Goal: Obtain resource: Download file/media

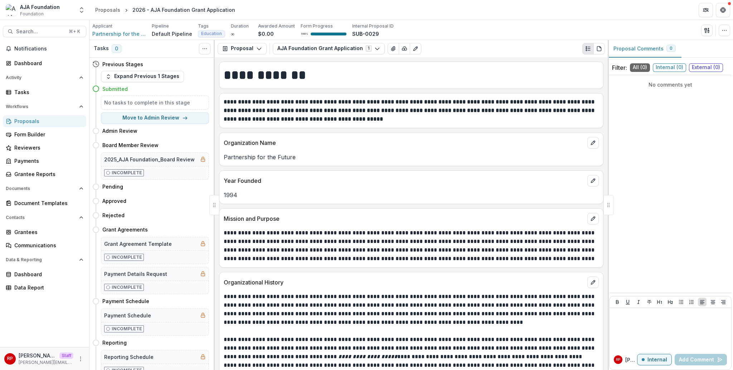
click at [500, 19] on header "Proposals 2026 - AJA Foundation Grant Application" at bounding box center [410, 10] width 643 height 20
click at [387, 52] on button "View Attached Files" at bounding box center [392, 48] width 11 height 11
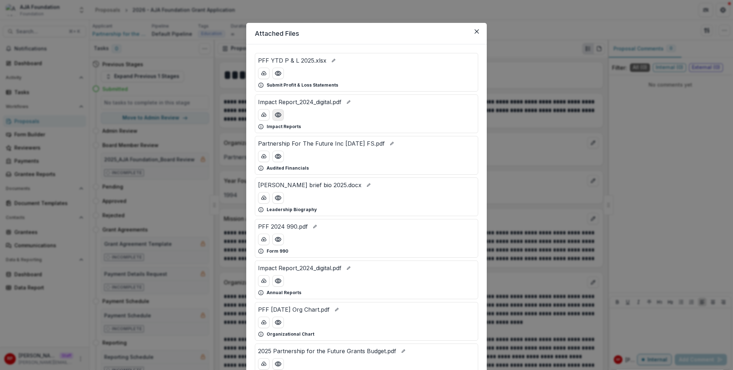
click at [274, 119] on button "Preview Impact Report_2024_digital.pdf" at bounding box center [277, 114] width 11 height 11
click at [277, 157] on circle "Preview Partnership For The Future Inc 12-31-2024 FS.pdf" at bounding box center [278, 156] width 2 height 2
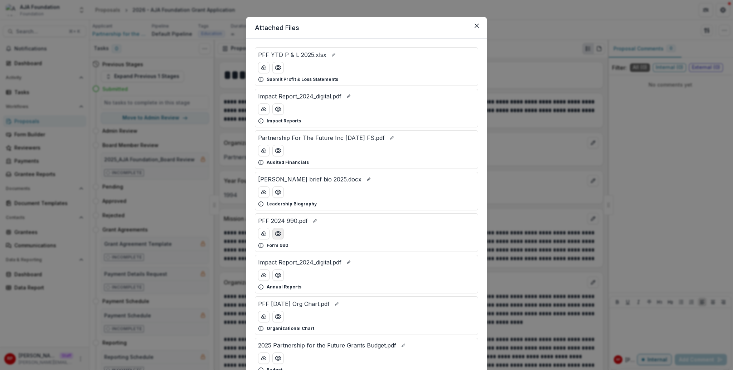
click at [279, 232] on icon "Preview PFF 2024 990.pdf" at bounding box center [278, 233] width 6 height 4
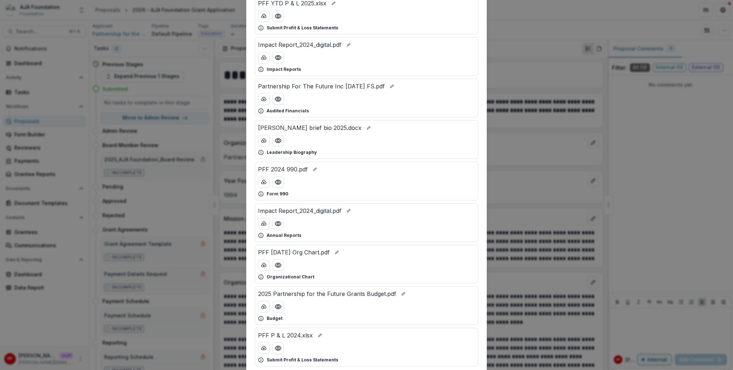
scroll to position [62, 0]
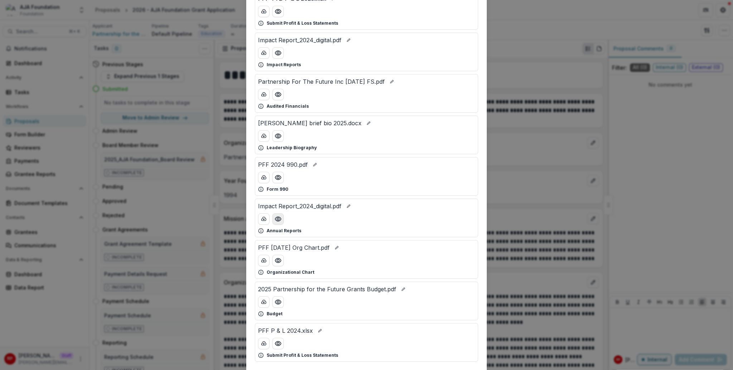
click at [280, 220] on icon "Preview Impact Report_2024_digital.pdf" at bounding box center [277, 218] width 7 height 7
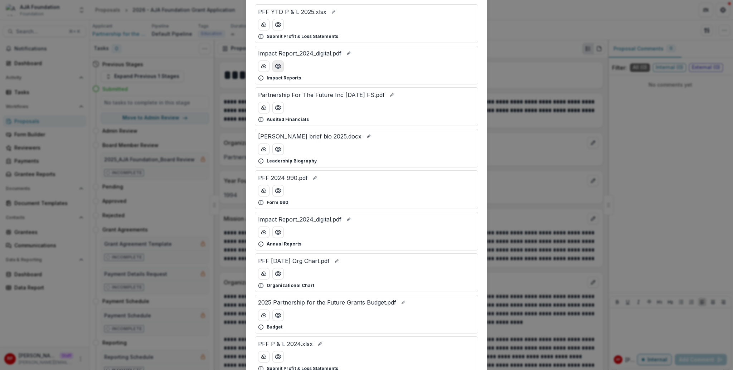
click at [280, 67] on icon "Preview Impact Report_2024_digital.pdf" at bounding box center [277, 66] width 7 height 7
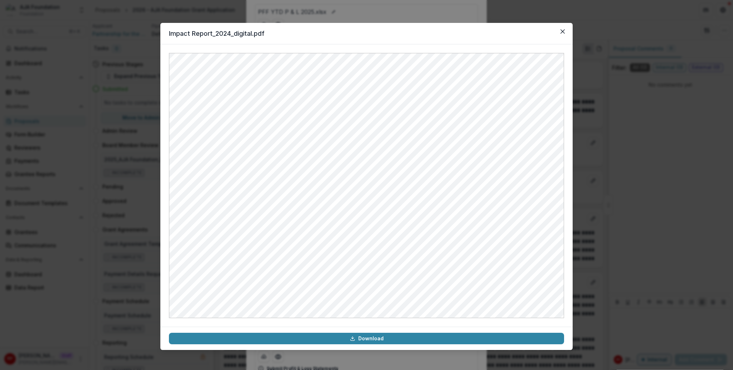
click at [500, 331] on footer "Download" at bounding box center [366, 338] width 412 height 23
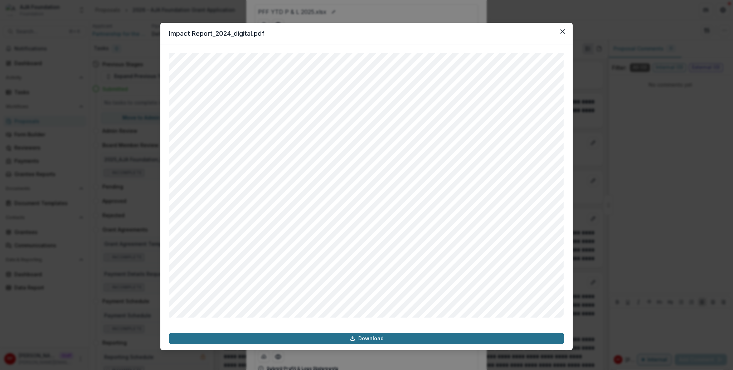
click at [495, 338] on link "Download" at bounding box center [366, 338] width 395 height 11
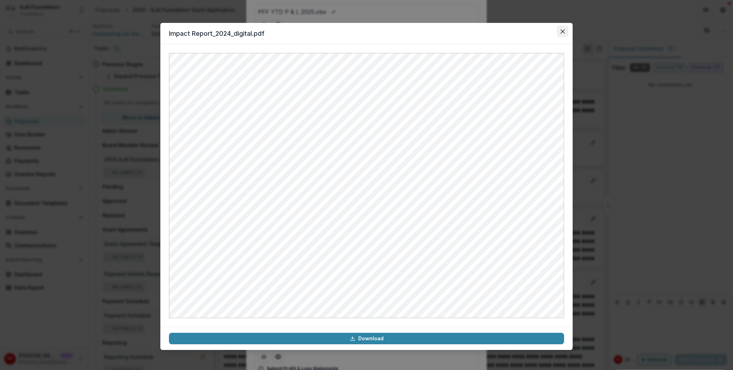
click at [564, 33] on icon "Close" at bounding box center [562, 31] width 4 height 4
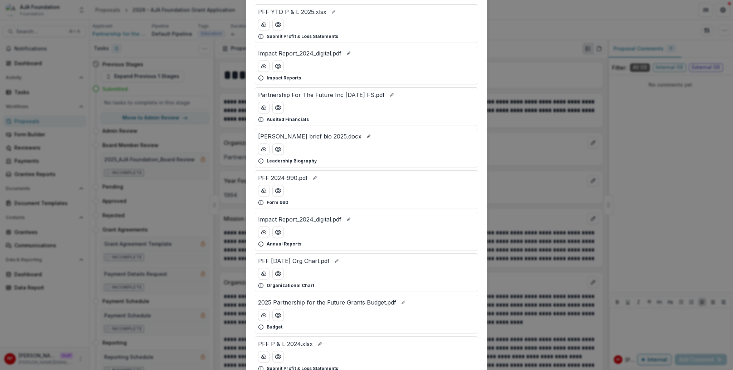
click at [561, 34] on div "Attached Files PFF YTD P & L 2025.xlsx Submit Profit & Loss Statements Impact R…" at bounding box center [366, 185] width 733 height 370
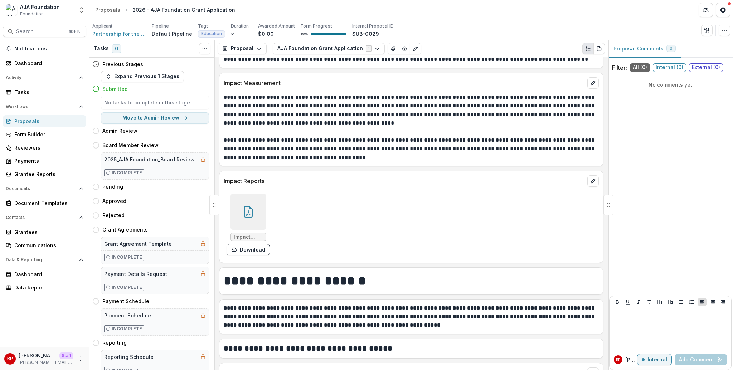
scroll to position [1384, 0]
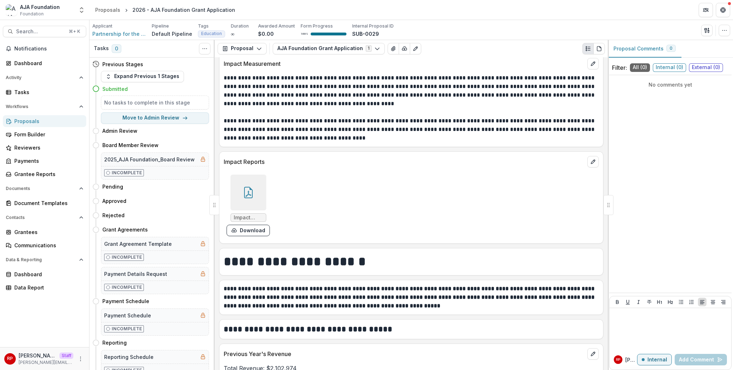
click at [245, 197] on icon at bounding box center [248, 194] width 6 height 6
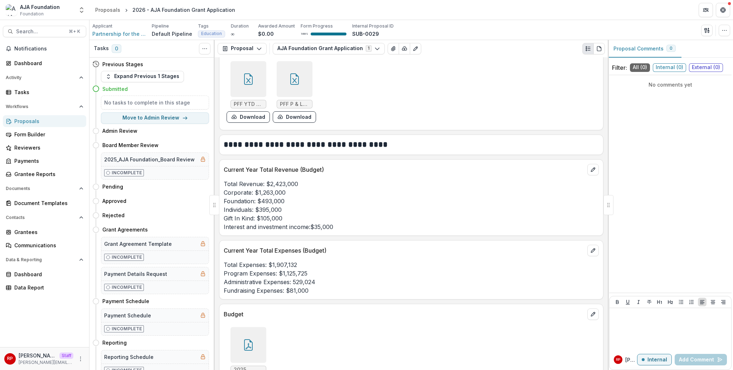
scroll to position [1963, 0]
click at [252, 81] on icon at bounding box center [248, 76] width 11 height 11
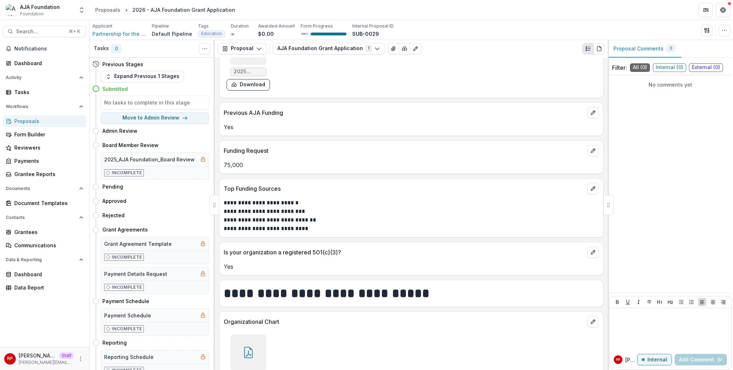
scroll to position [2193, 0]
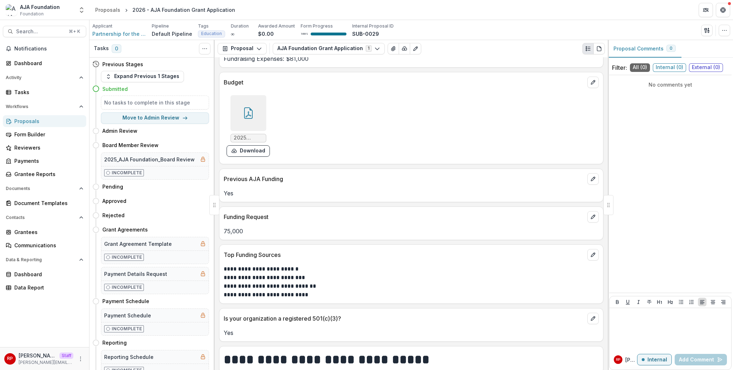
click at [250, 106] on div at bounding box center [248, 113] width 36 height 36
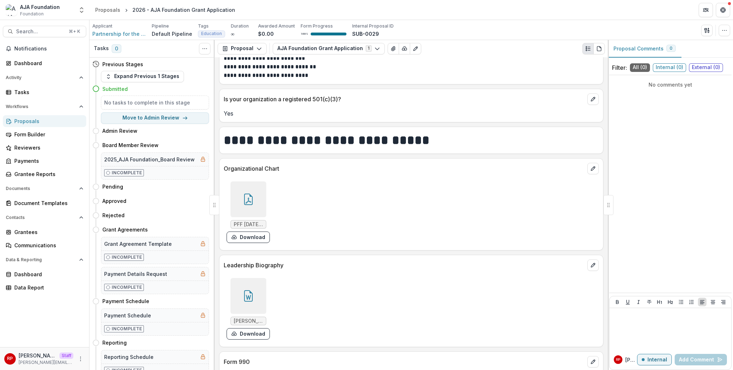
scroll to position [2435, 0]
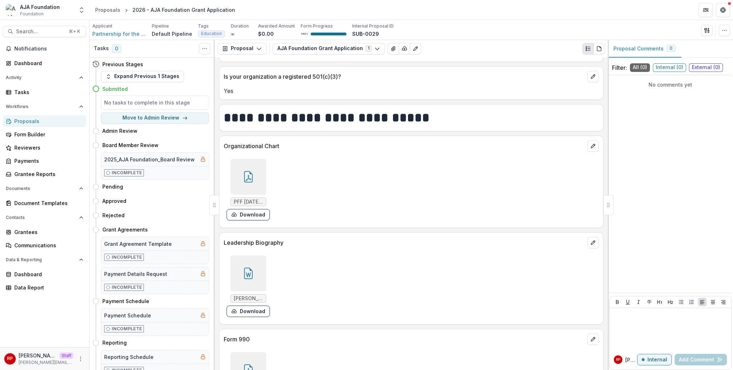
click at [254, 167] on div at bounding box center [248, 177] width 36 height 36
click at [326, 128] on div "**********" at bounding box center [411, 117] width 384 height 27
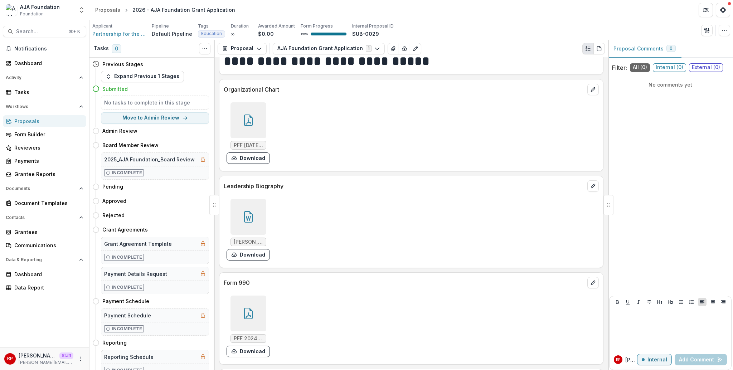
scroll to position [2621, 0]
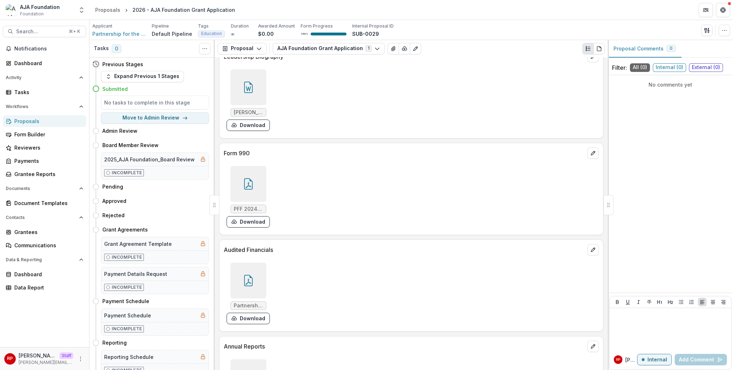
click at [234, 184] on div at bounding box center [248, 184] width 36 height 36
click at [342, 98] on div "[PERSON_NAME] brief bio 2025.docx Download" at bounding box center [331, 100] width 215 height 67
click at [243, 185] on icon at bounding box center [248, 183] width 11 height 11
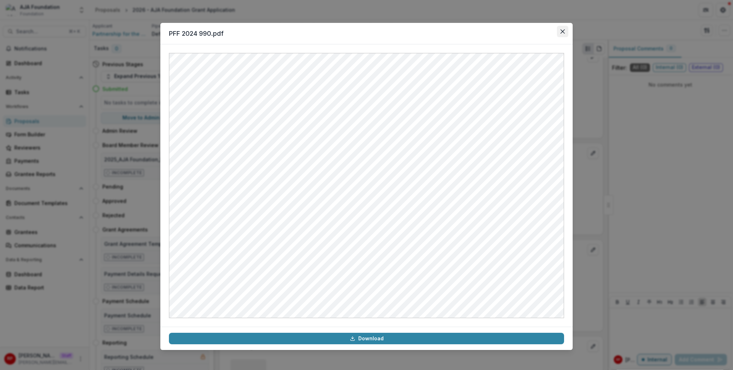
click at [558, 33] on button "Close" at bounding box center [562, 31] width 11 height 11
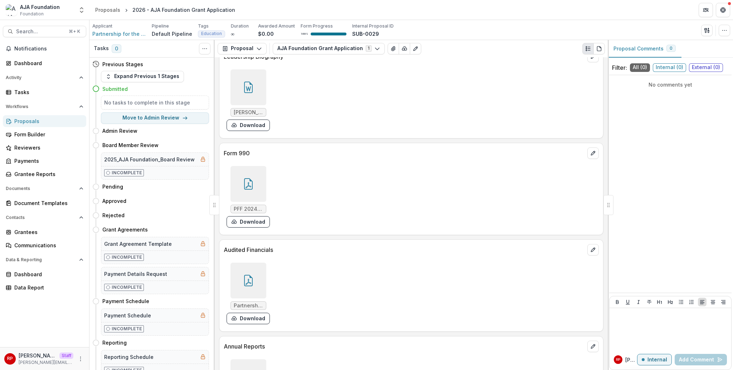
click at [531, 14] on header "Proposals 2026 - AJA Foundation Grant Application" at bounding box center [410, 10] width 643 height 20
click at [499, 27] on div "Applicant Partnership for the Future Pipeline Default Pipeline Tags Education A…" at bounding box center [410, 30] width 637 height 15
click at [509, 32] on div "Applicant Partnership for the Future Pipeline Default Pipeline Tags Education A…" at bounding box center [410, 30] width 637 height 15
click at [398, 93] on div "[PERSON_NAME] brief bio 2025.docx Download" at bounding box center [331, 100] width 215 height 67
